Goal: Task Accomplishment & Management: Manage account settings

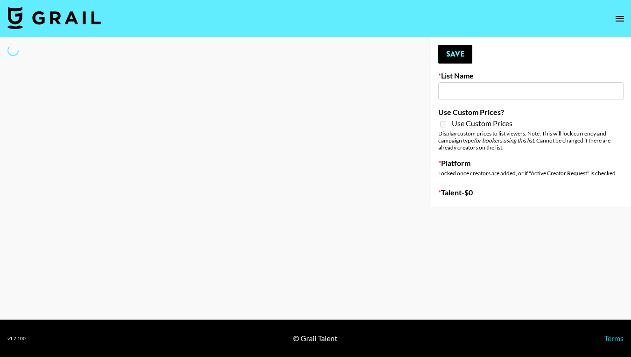
type input "[US_STATE] Fashion Week [DATE]"
select select "Song"
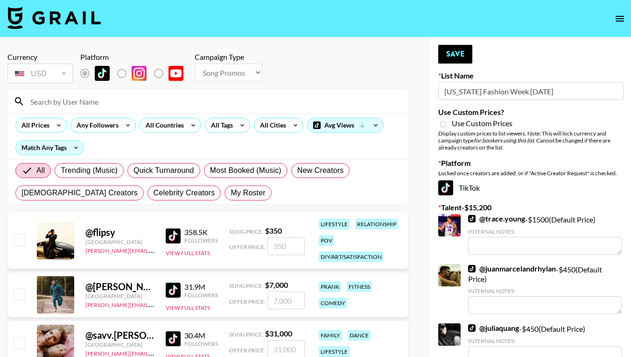
click at [458, 89] on input "[US_STATE] Fashion Week [DATE]" at bounding box center [530, 91] width 185 height 18
type input "e"
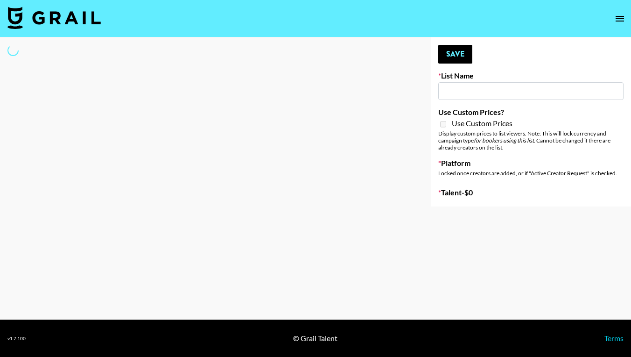
select select "Song"
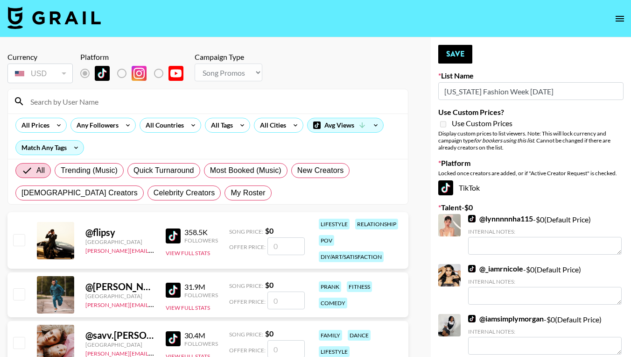
type input "[US_STATE] Fashion Week [DATE]"
click at [55, 103] on input at bounding box center [214, 101] width 378 height 15
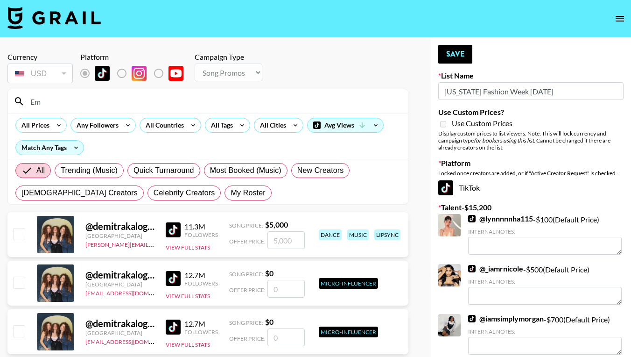
type input "E"
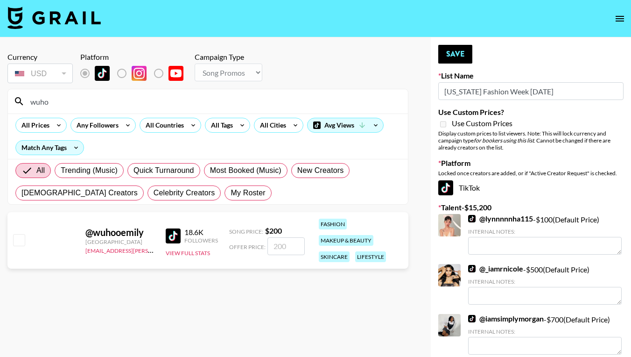
type input "who"
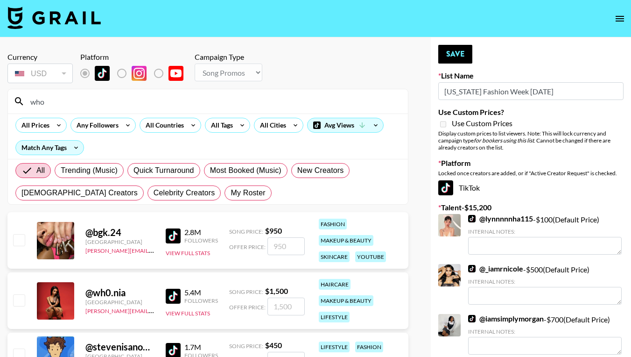
click at [19, 237] on input "checkbox" at bounding box center [18, 239] width 11 height 11
checkbox input "true"
type input "950"
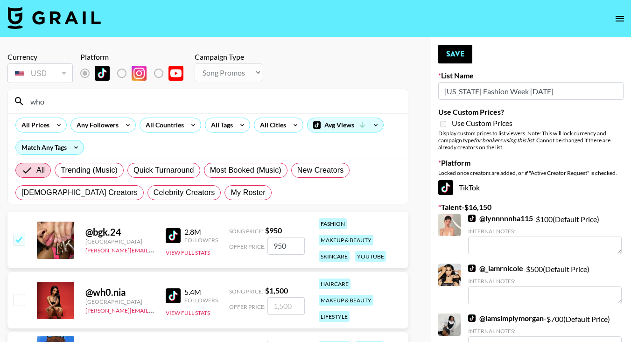
click at [19, 237] on input "checkbox" at bounding box center [18, 239] width 11 height 11
checkbox input "false"
click at [50, 99] on input "who" at bounding box center [214, 101] width 378 height 15
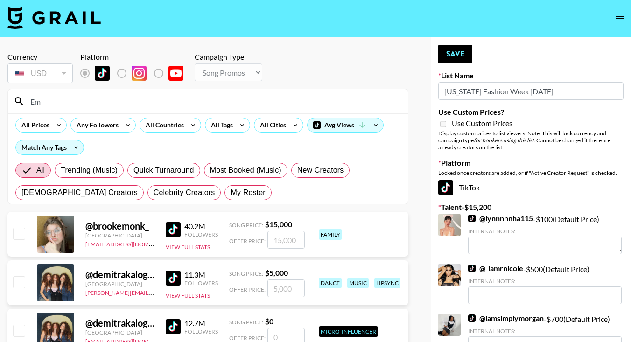
type input "E"
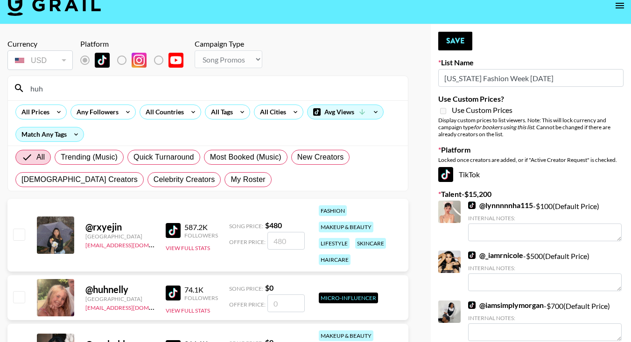
scroll to position [35, 0]
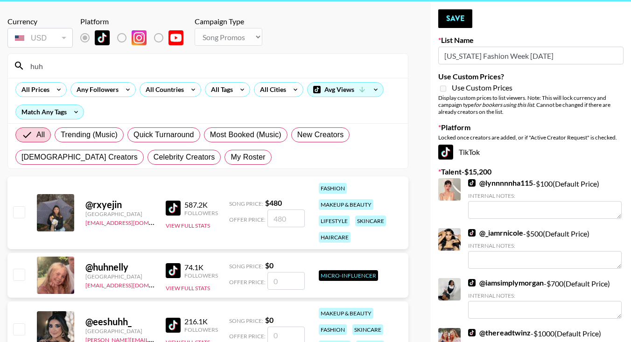
click at [42, 65] on input "huh" at bounding box center [214, 65] width 378 height 15
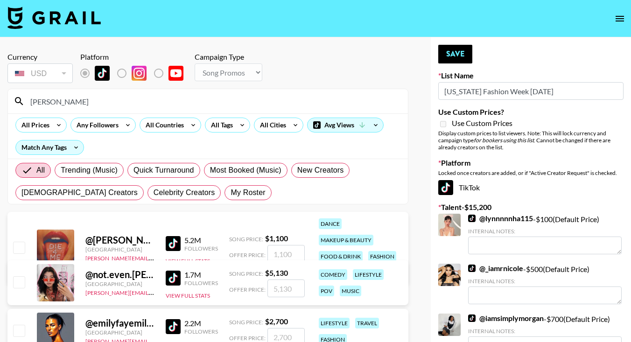
scroll to position [0, 0]
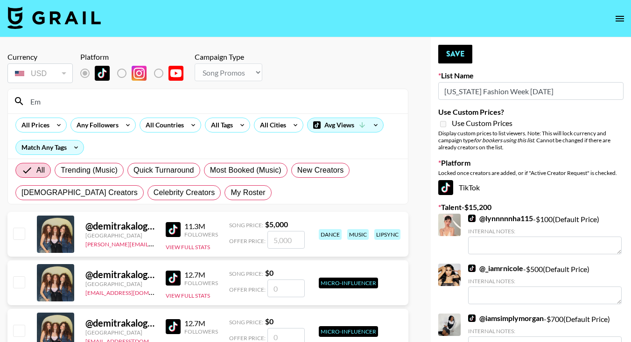
type input "E"
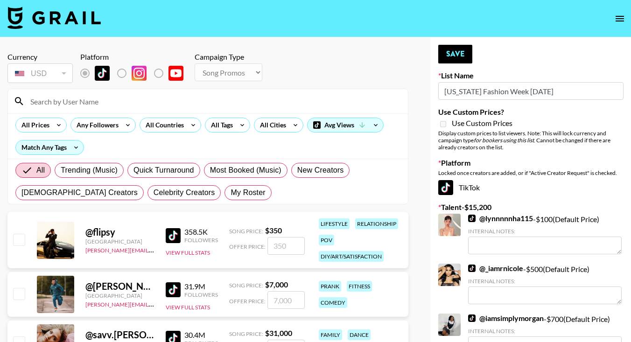
click at [241, 143] on div "All Prices Any Followers All Countries All Tags All Cities Avg Views Match Any …" at bounding box center [208, 135] width 400 height 45
click at [85, 90] on div at bounding box center [208, 101] width 400 height 24
click at [85, 97] on input at bounding box center [214, 101] width 378 height 15
type input "e"
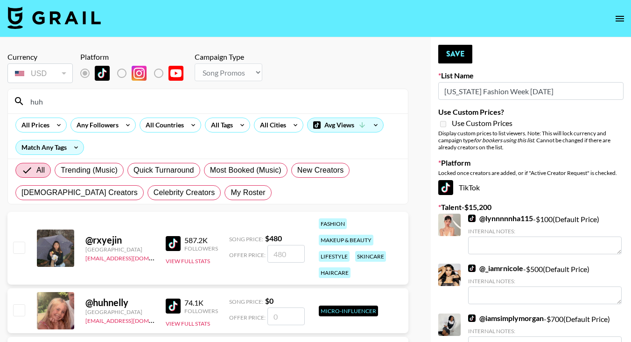
click at [276, 248] on input "number" at bounding box center [285, 254] width 37 height 18
click at [37, 105] on input "huh" at bounding box center [214, 101] width 378 height 15
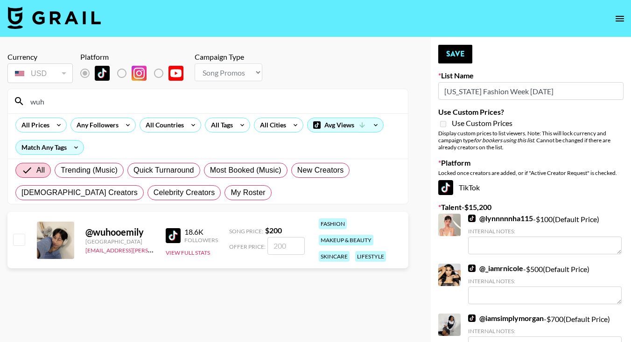
type input "wuh"
click at [21, 236] on input "checkbox" at bounding box center [18, 239] width 11 height 11
checkbox input "true"
type input "200"
click at [465, 52] on button "Save" at bounding box center [455, 54] width 34 height 19
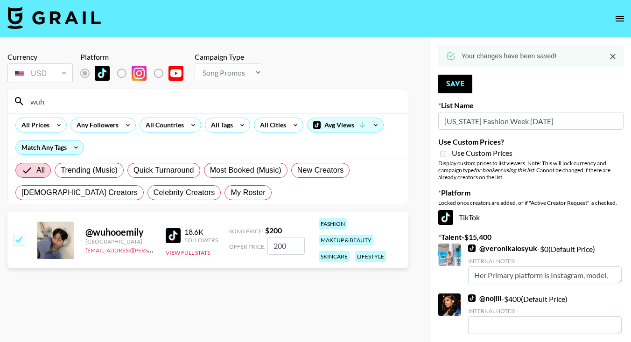
click at [132, 104] on input "wuh" at bounding box center [214, 101] width 378 height 15
drag, startPoint x: 132, startPoint y: 104, endPoint x: 42, endPoint y: 100, distance: 90.2
click at [42, 100] on input "wuh" at bounding box center [214, 101] width 378 height 15
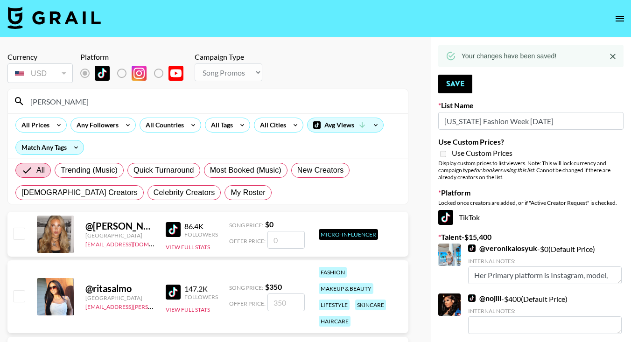
type input "[PERSON_NAME]"
click at [276, 304] on input "number" at bounding box center [285, 303] width 37 height 18
checkbox input "true"
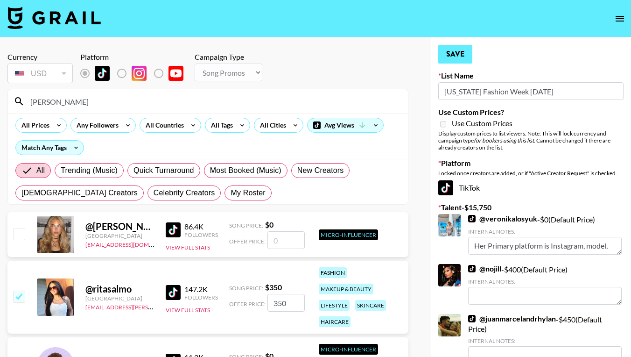
type input "350"
click at [456, 50] on button "Save" at bounding box center [455, 54] width 34 height 19
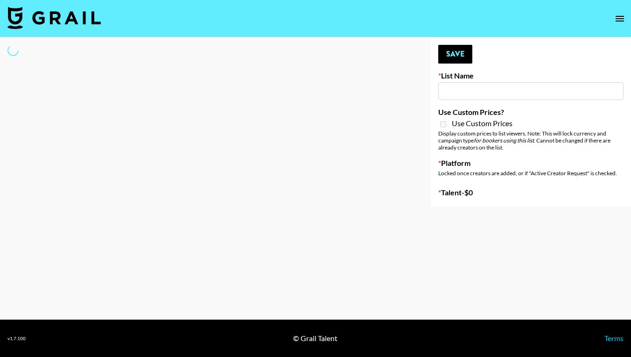
type input "London Fashion Week Sep 25"
select select "Song"
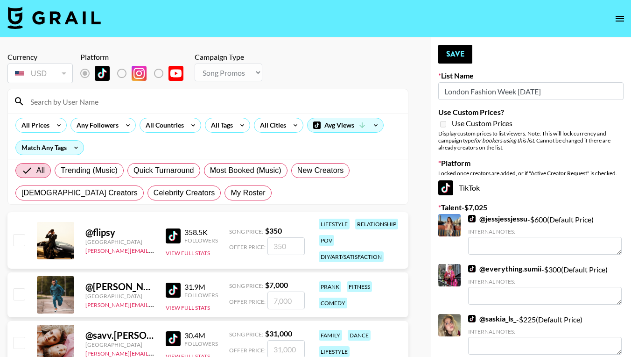
click at [48, 103] on input at bounding box center [214, 101] width 378 height 15
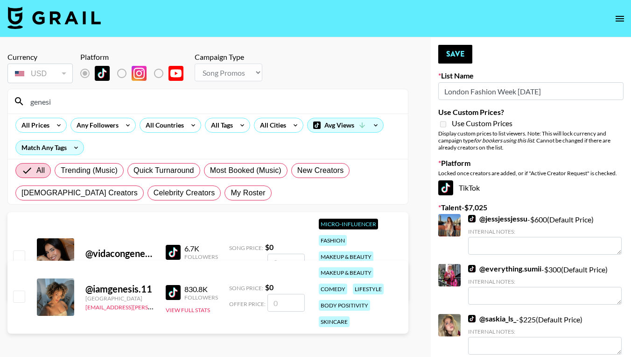
type input "genesi"
click at [279, 306] on input "number" at bounding box center [285, 303] width 37 height 18
checkbox input "true"
type input "300"
click at [456, 49] on button "Save" at bounding box center [455, 54] width 34 height 19
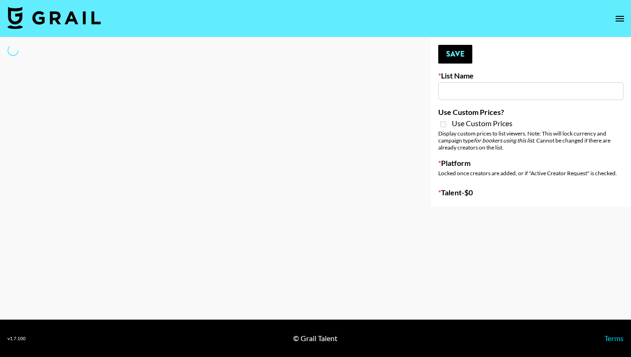
type input "Quick Turnaround Creators - Worldwide 24hrs"
select select "Song"
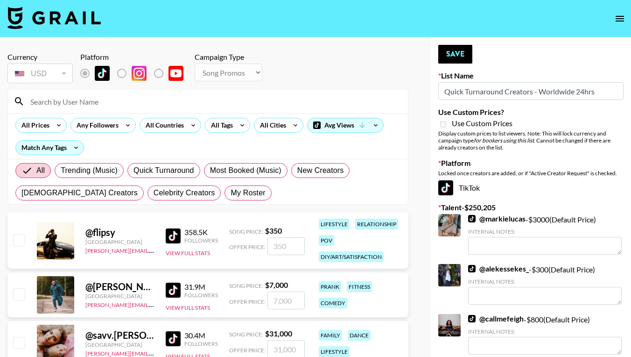
click at [98, 100] on input at bounding box center [214, 101] width 378 height 15
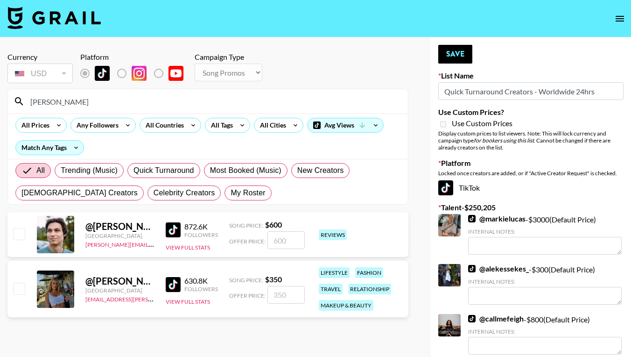
type input "nikola"
click at [290, 296] on input "number" at bounding box center [285, 295] width 37 height 18
checkbox input "true"
type input "350"
click at [456, 51] on button "Save" at bounding box center [455, 54] width 34 height 19
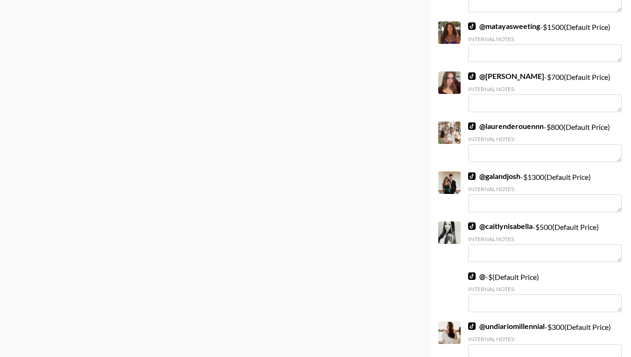
scroll to position [9125, 0]
